Goal: Check status: Check status

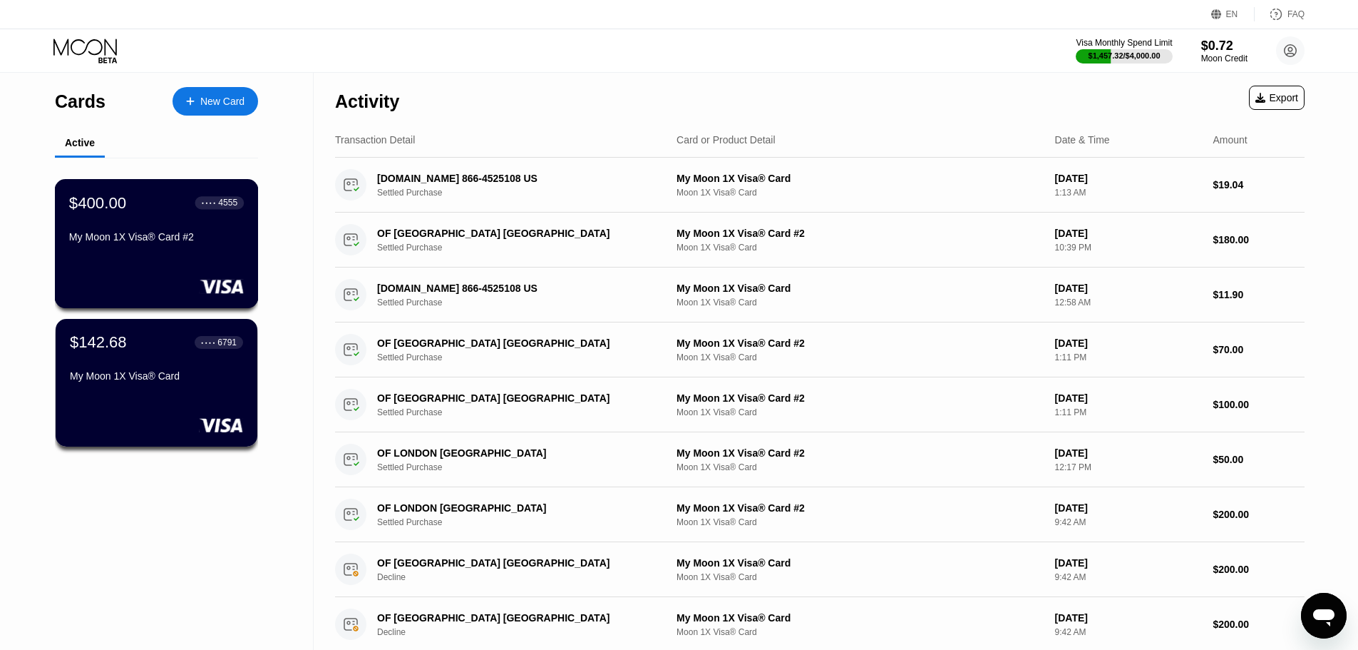
click at [183, 256] on div "$400.00 ● ● ● ● 4555 My Moon 1X Visa® Card #2" at bounding box center [157, 243] width 204 height 129
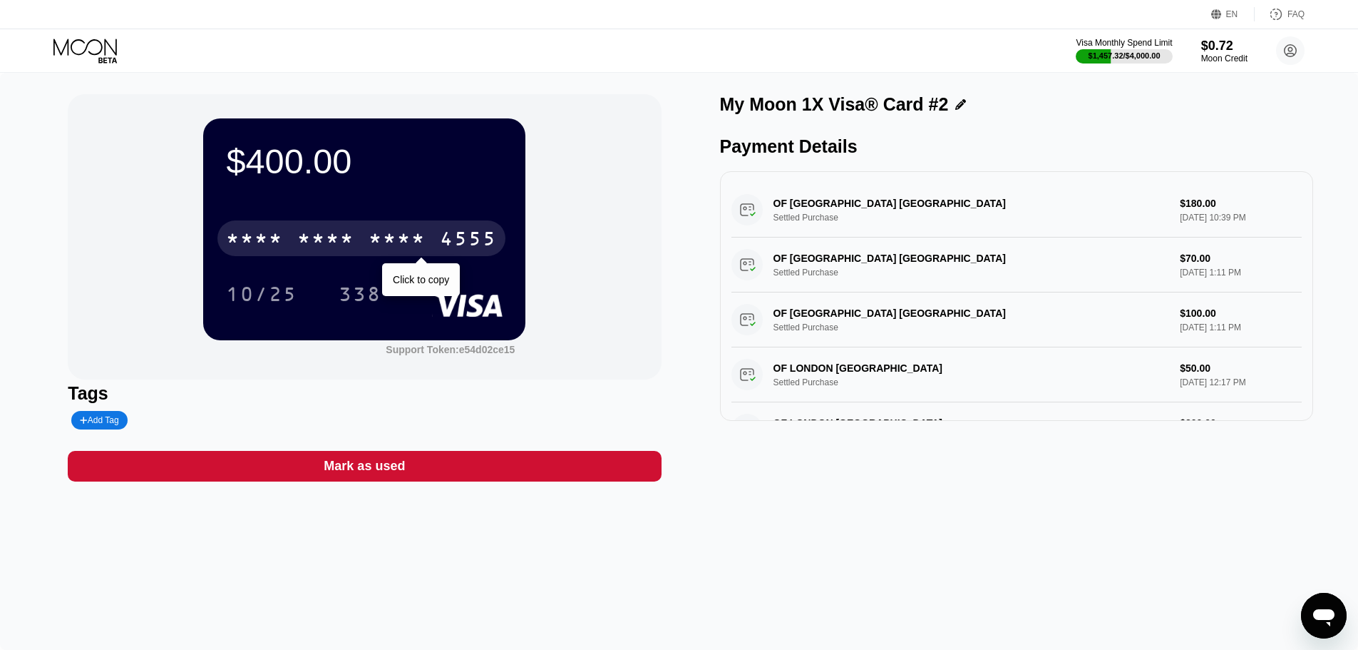
click at [343, 245] on div "* * * *" at bounding box center [325, 240] width 57 height 23
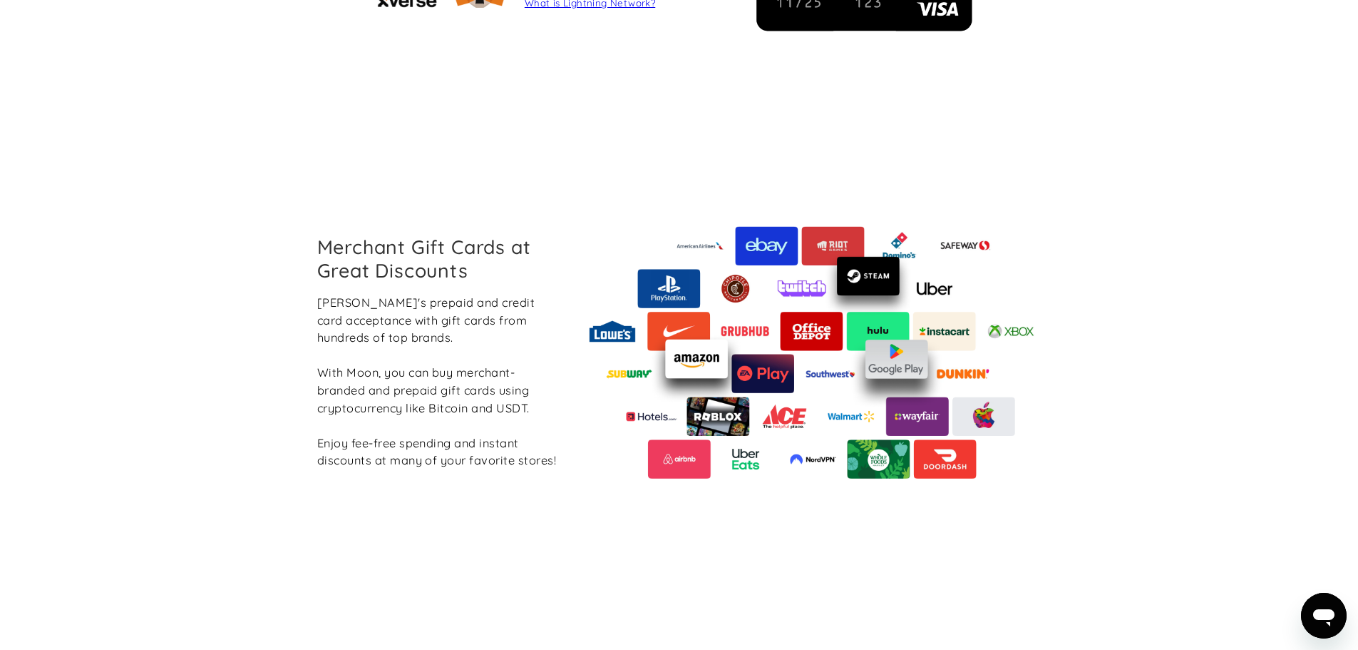
scroll to position [1358, 0]
